Goal: Check status: Check status

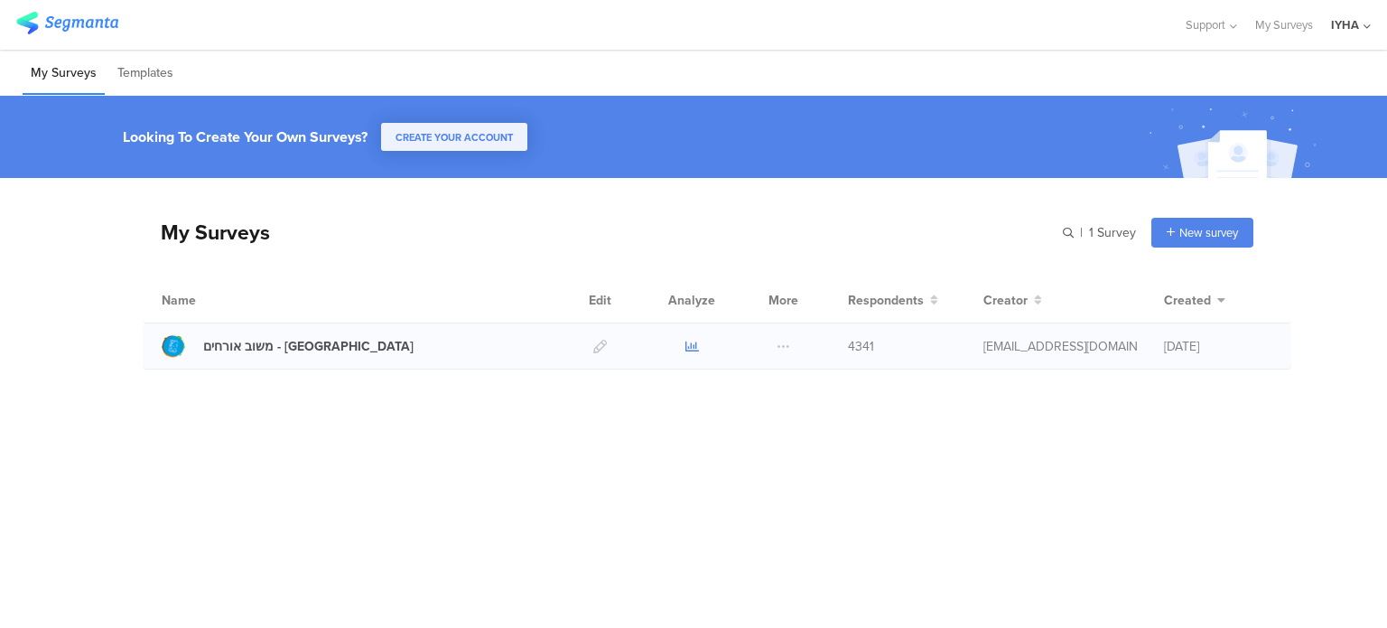
click at [686, 348] on icon at bounding box center [692, 347] width 14 height 14
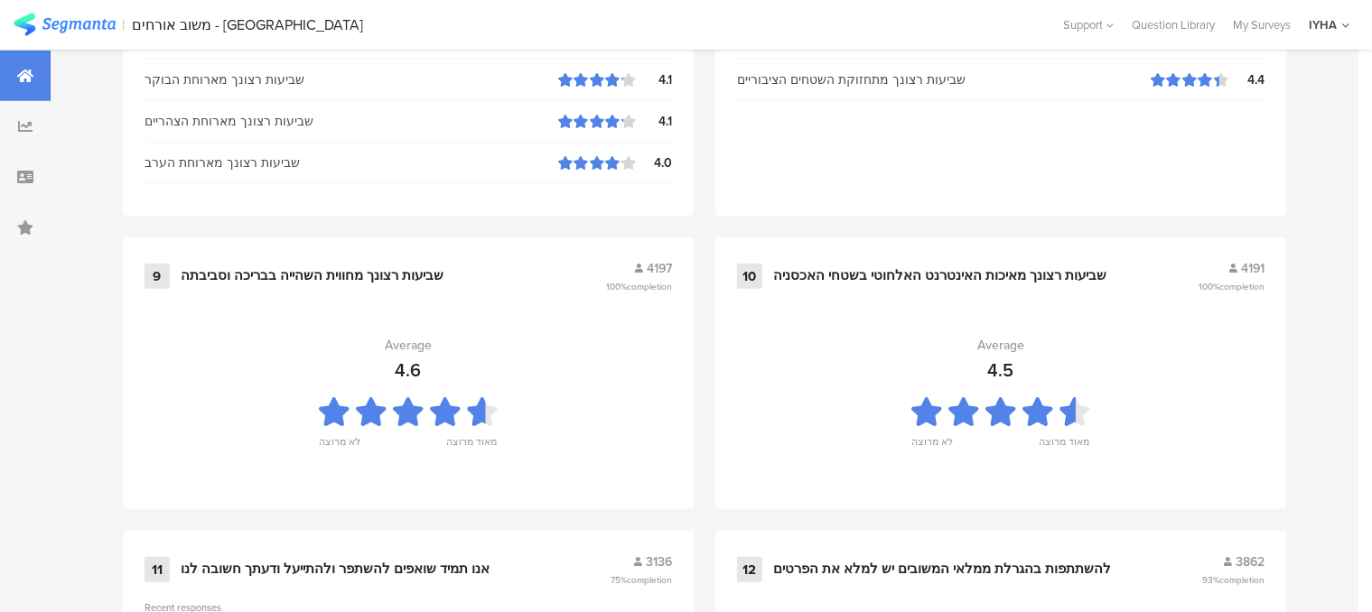
scroll to position [2030, 0]
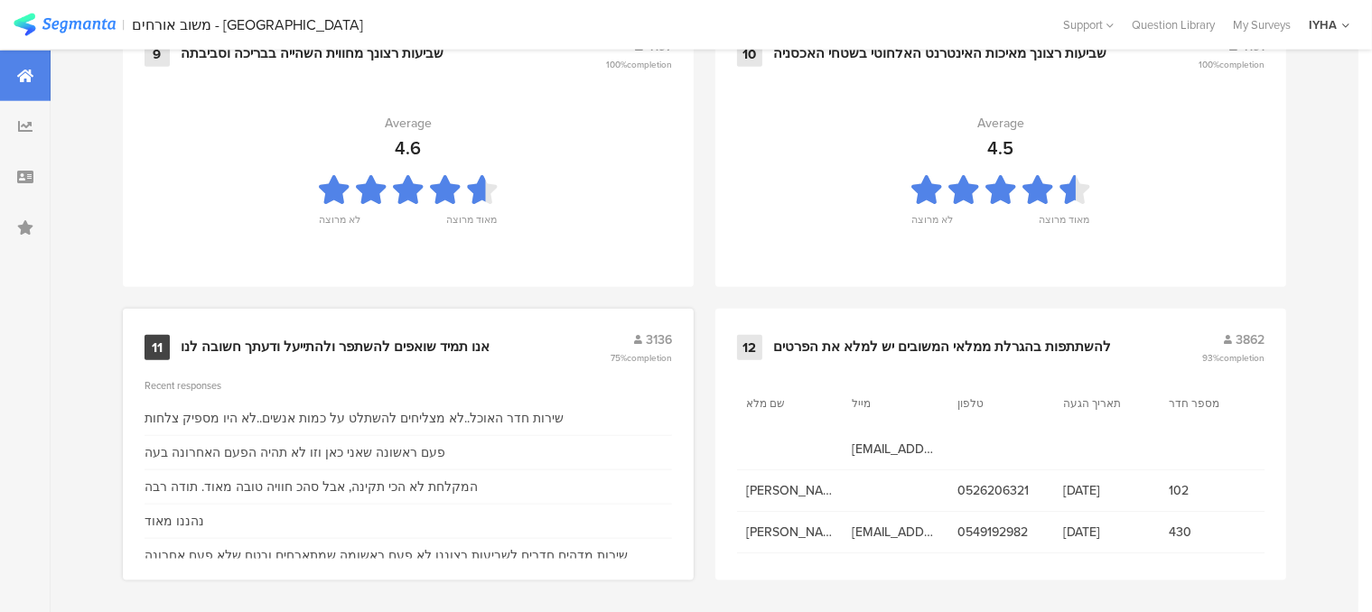
click at [443, 342] on div "אנו תמיד שואפים להשתפר ולהתייעל ודעתך חשובה לנו" at bounding box center [335, 348] width 309 height 18
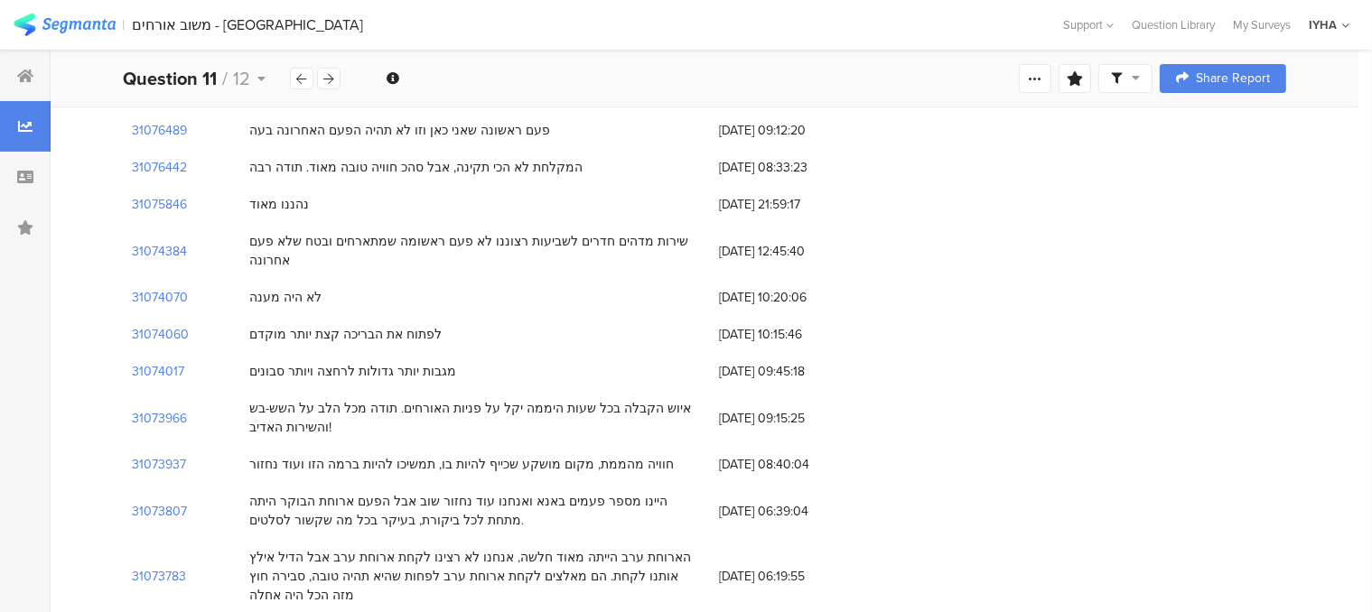
scroll to position [271, 0]
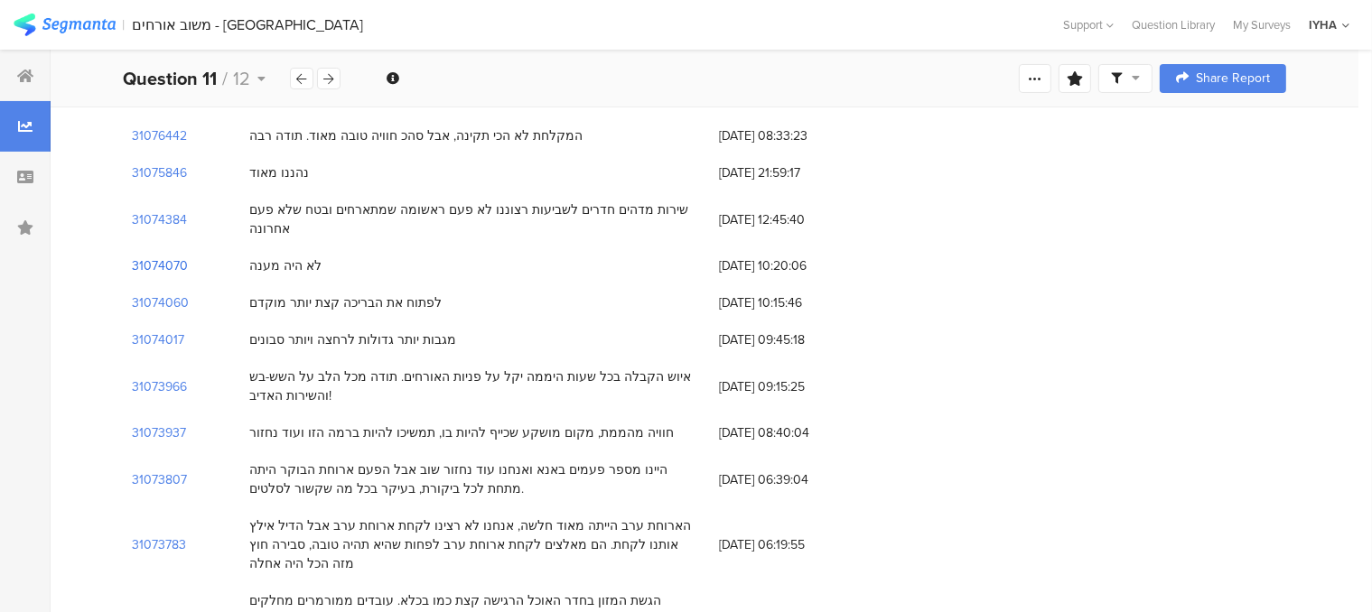
click at [178, 256] on section "31074070" at bounding box center [160, 265] width 56 height 19
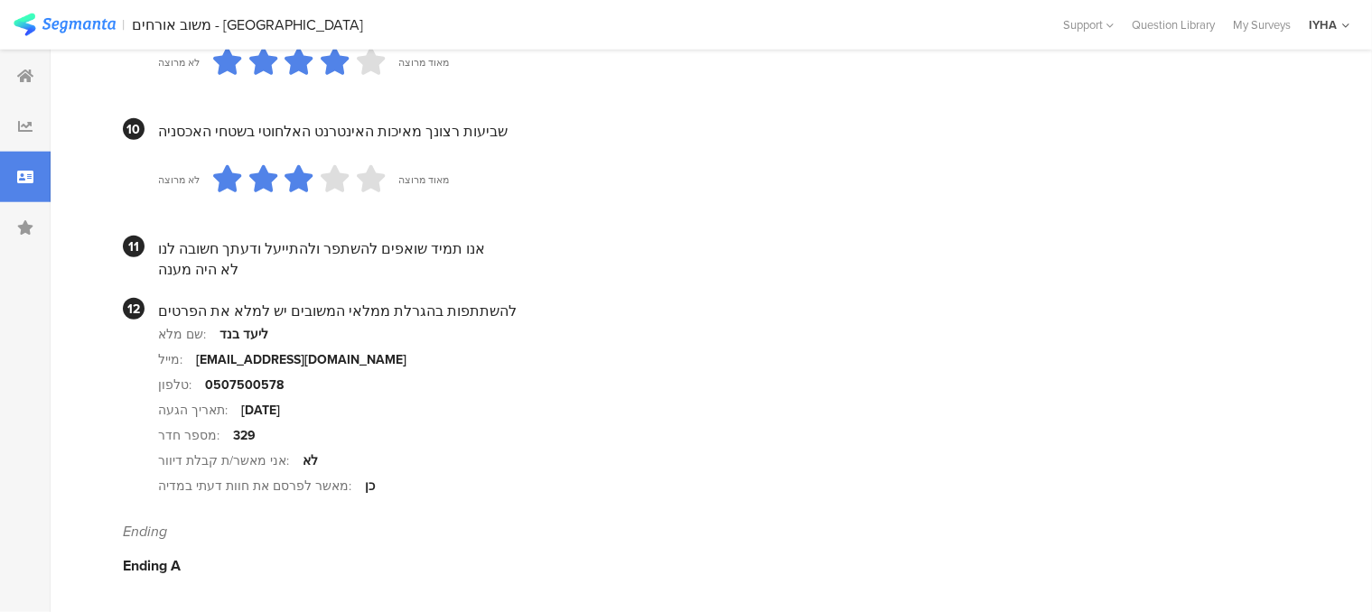
scroll to position [1812, 0]
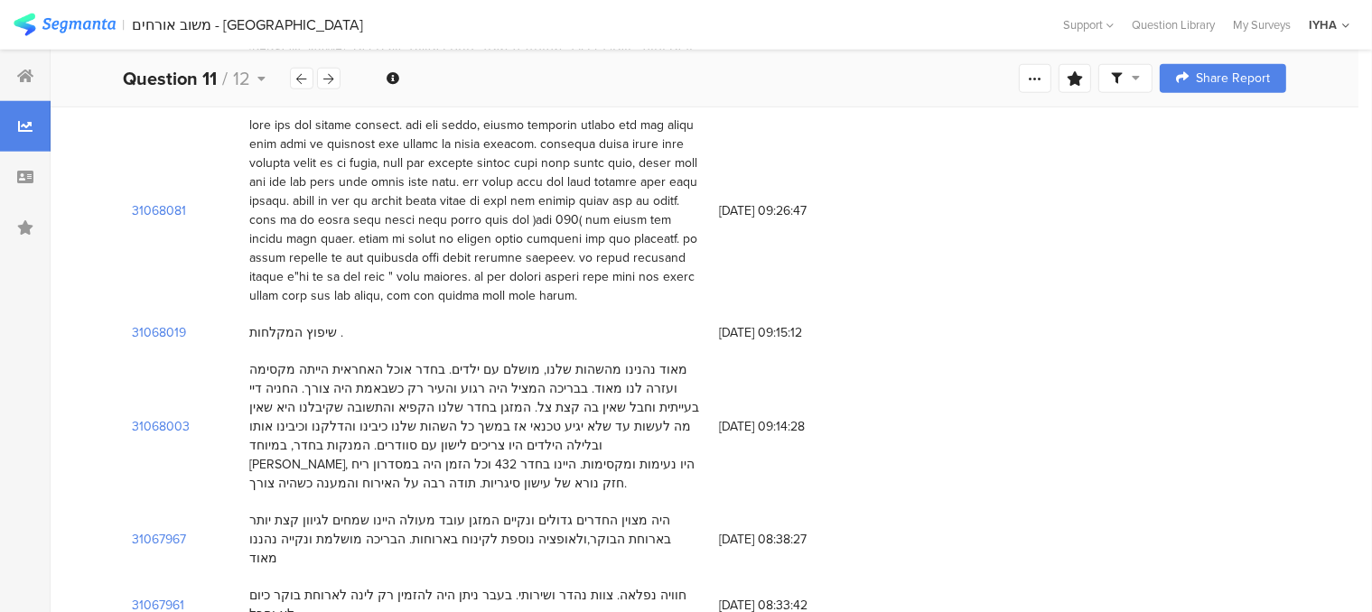
scroll to position [271, 0]
